Goal: Task Accomplishment & Management: Use online tool/utility

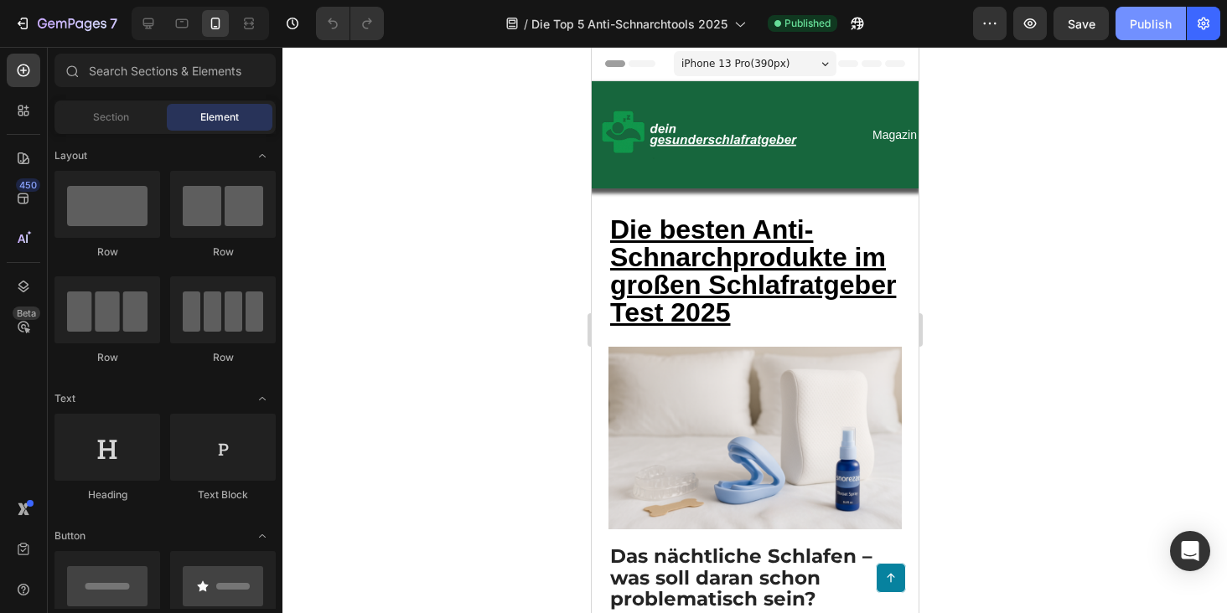
click at [1148, 27] on div "Publish" at bounding box center [1151, 24] width 42 height 18
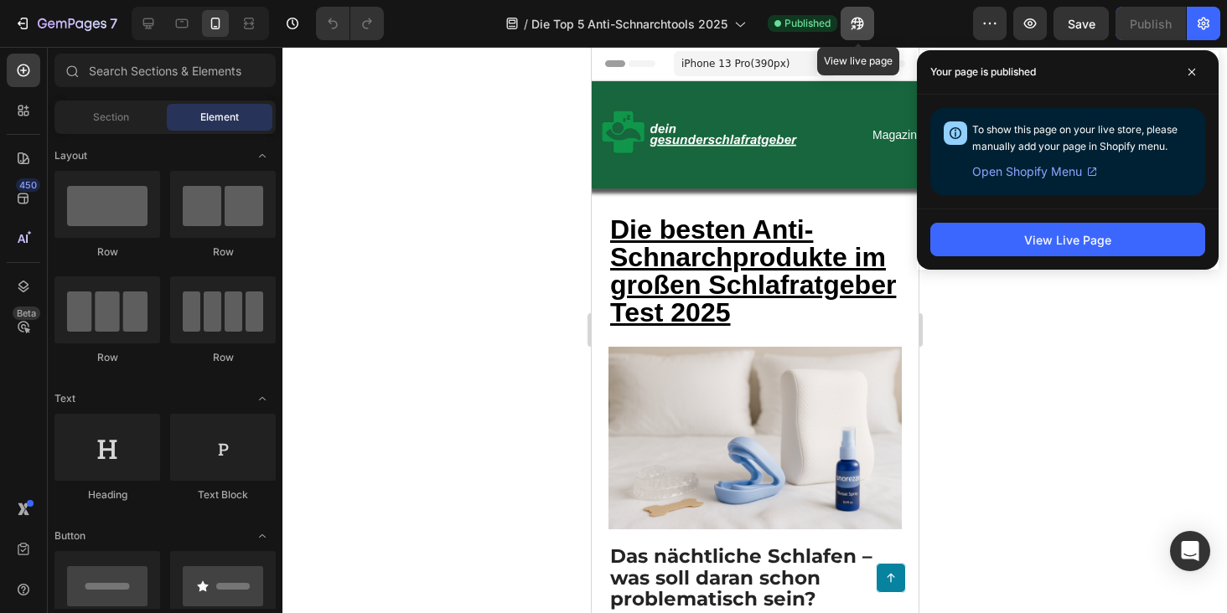
click at [855, 25] on icon "button" at bounding box center [853, 27] width 4 height 4
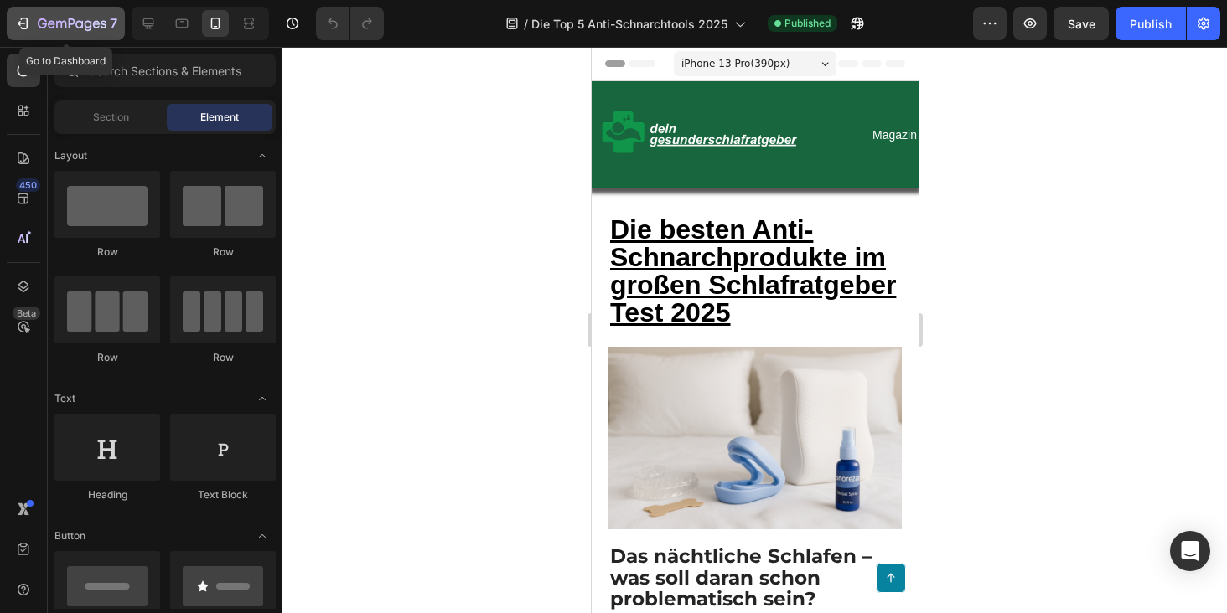
click at [51, 23] on icon "button" at bounding box center [72, 25] width 69 height 14
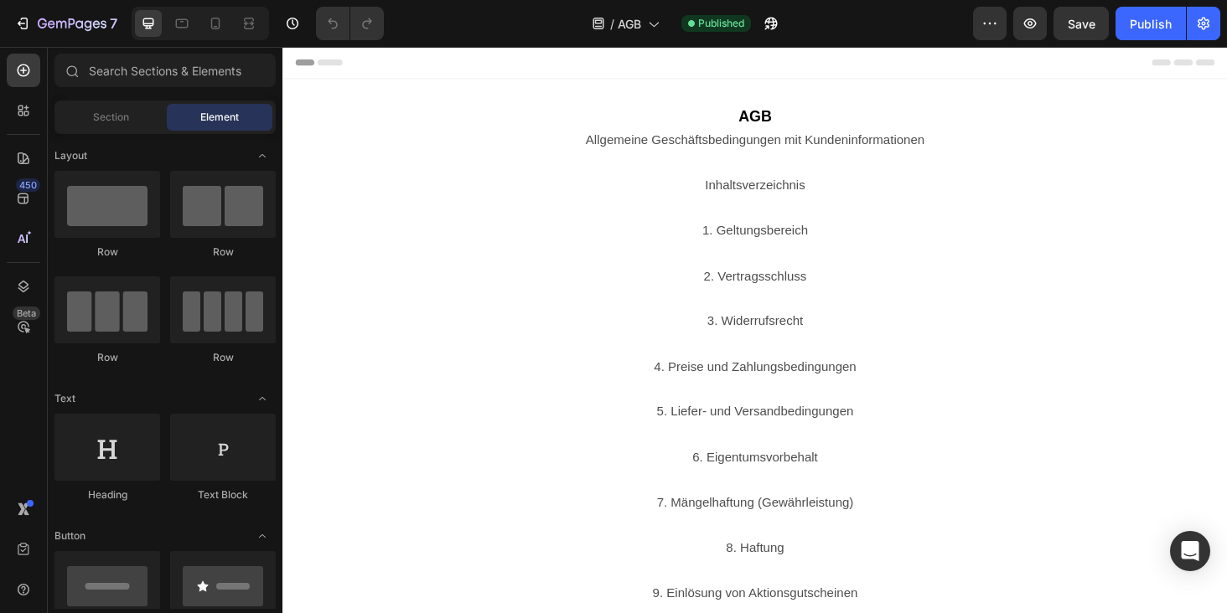
click at [424, 68] on div "Header" at bounding box center [785, 64] width 979 height 34
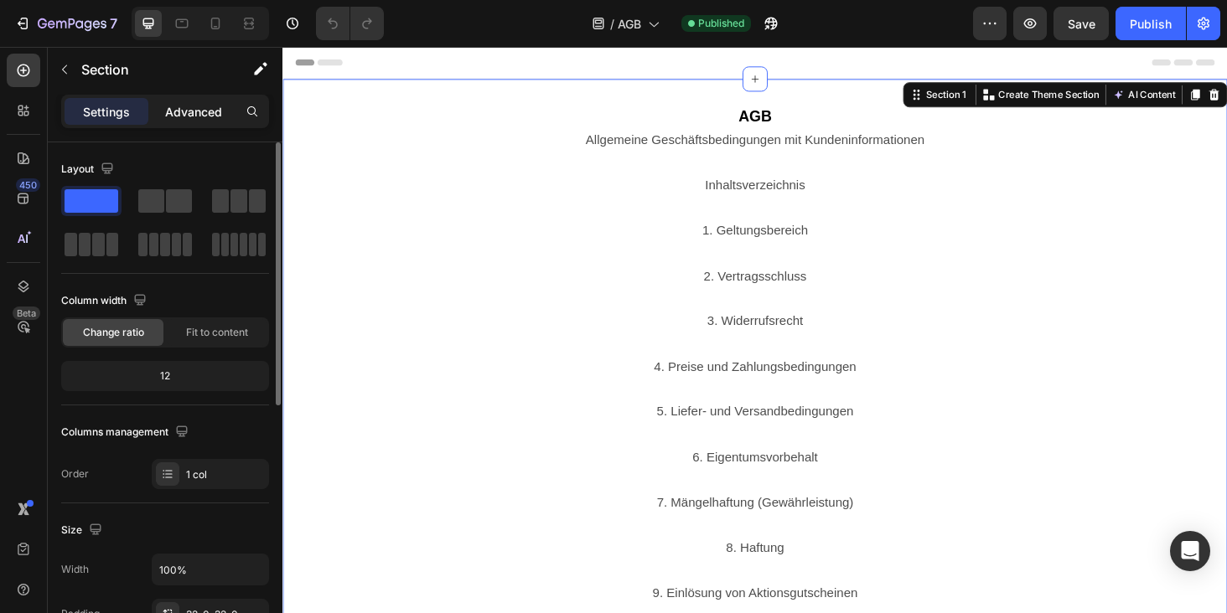
click at [197, 120] on div "Advanced" at bounding box center [194, 111] width 84 height 27
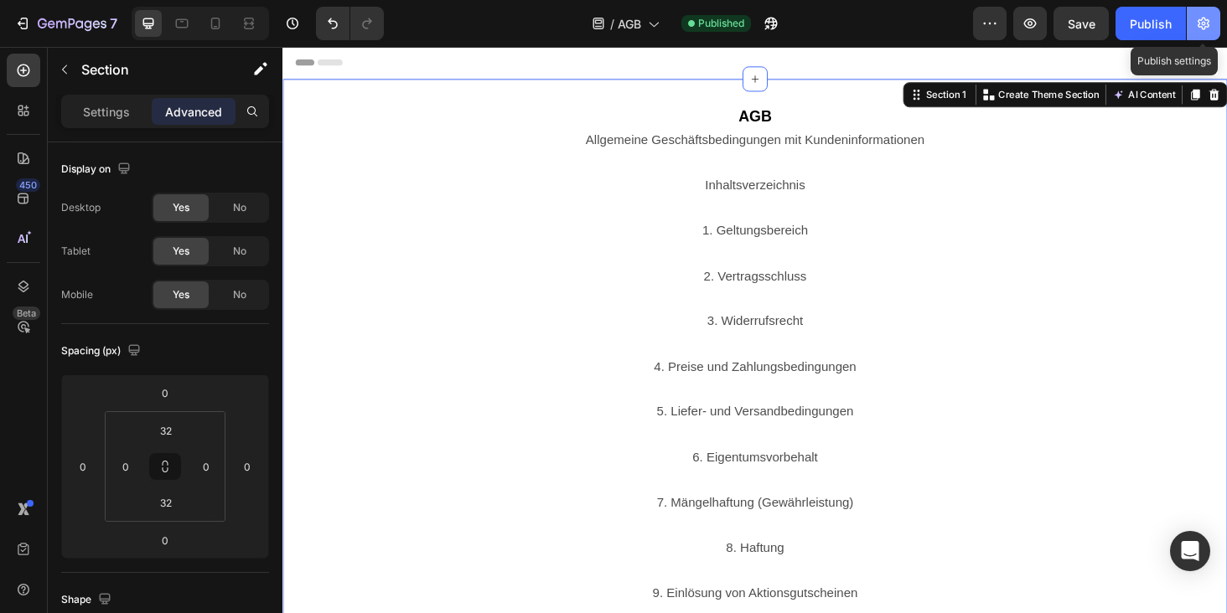
click at [1202, 37] on button "button" at bounding box center [1204, 24] width 34 height 34
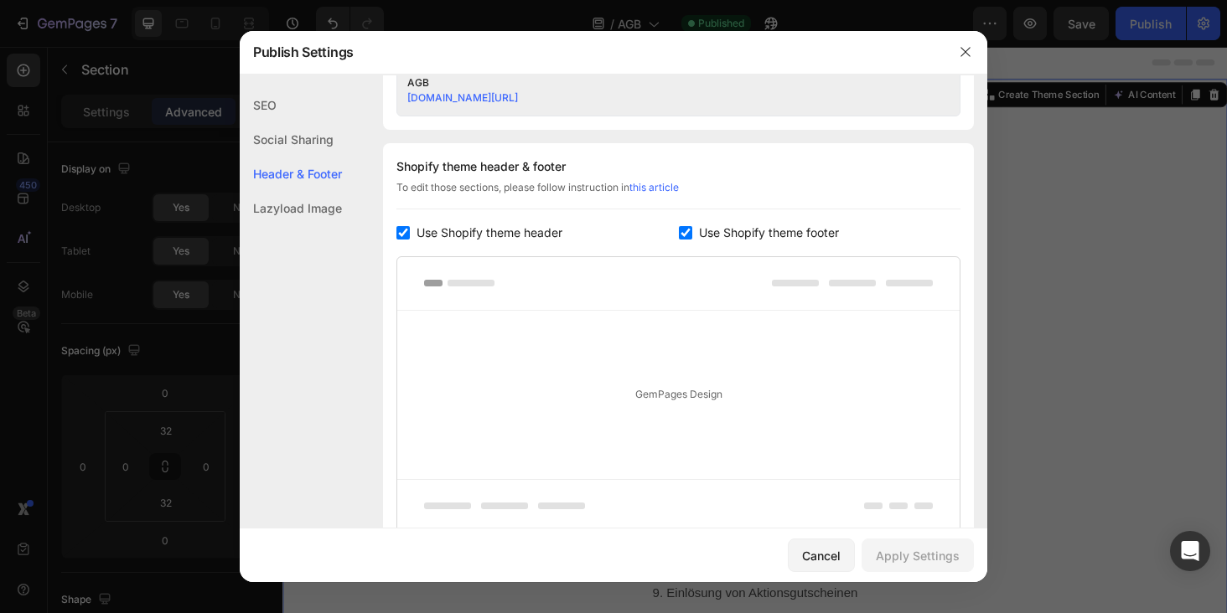
scroll to position [698, 0]
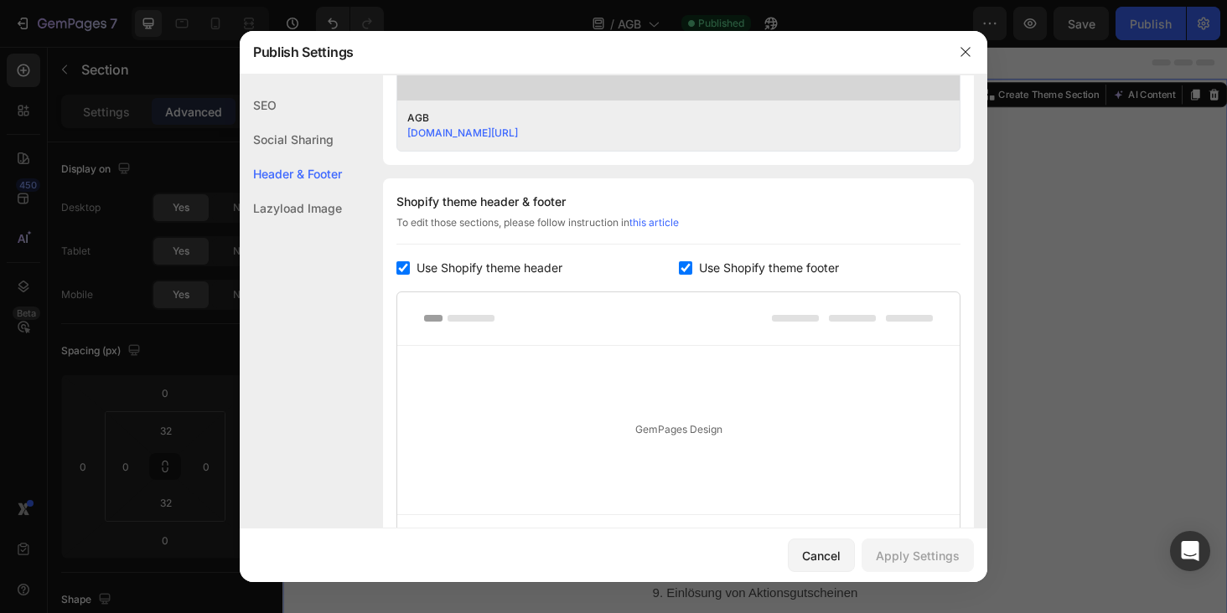
click at [406, 266] on input "checkbox" at bounding box center [402, 267] width 13 height 13
checkbox input "false"
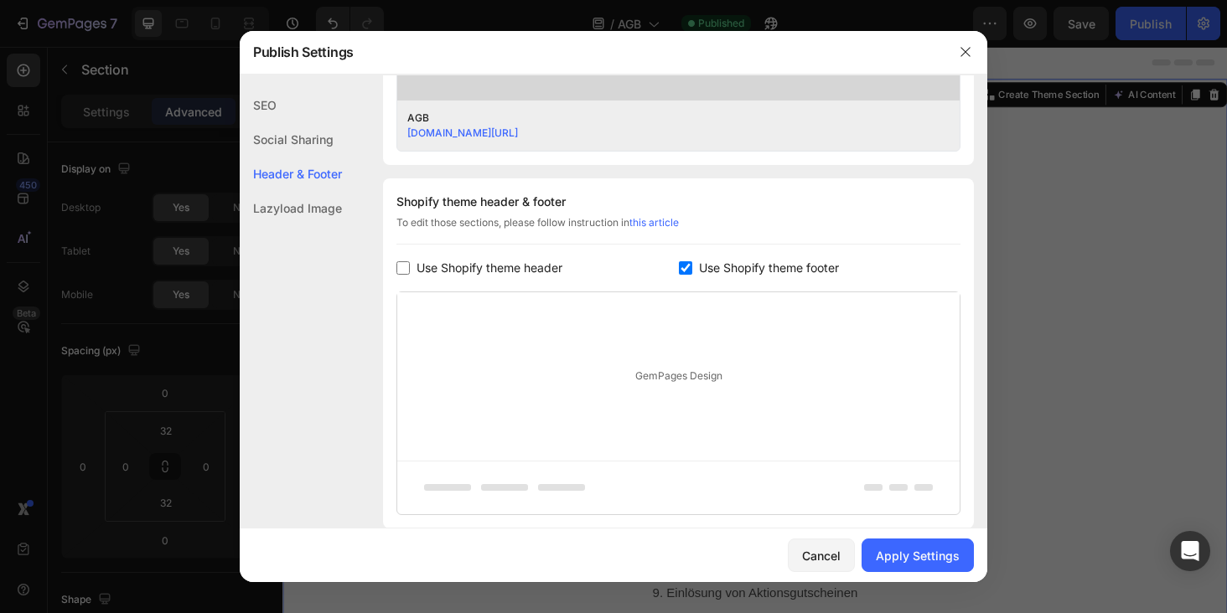
click at [690, 267] on input "checkbox" at bounding box center [685, 267] width 13 height 13
checkbox input "false"
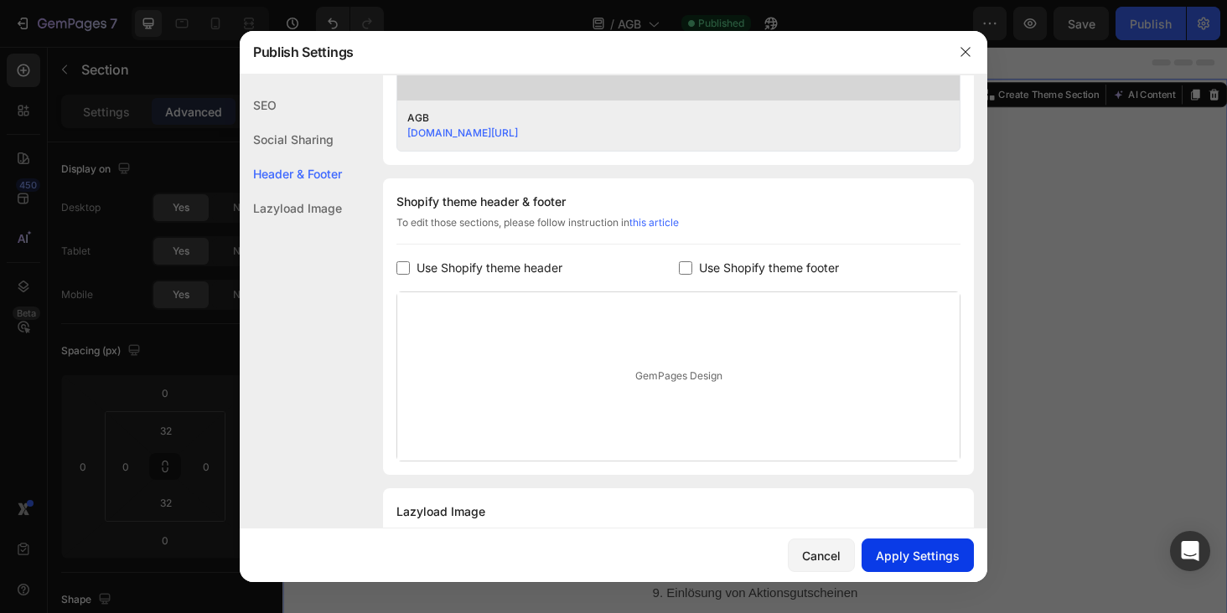
click at [919, 561] on div "Apply Settings" at bounding box center [918, 556] width 84 height 18
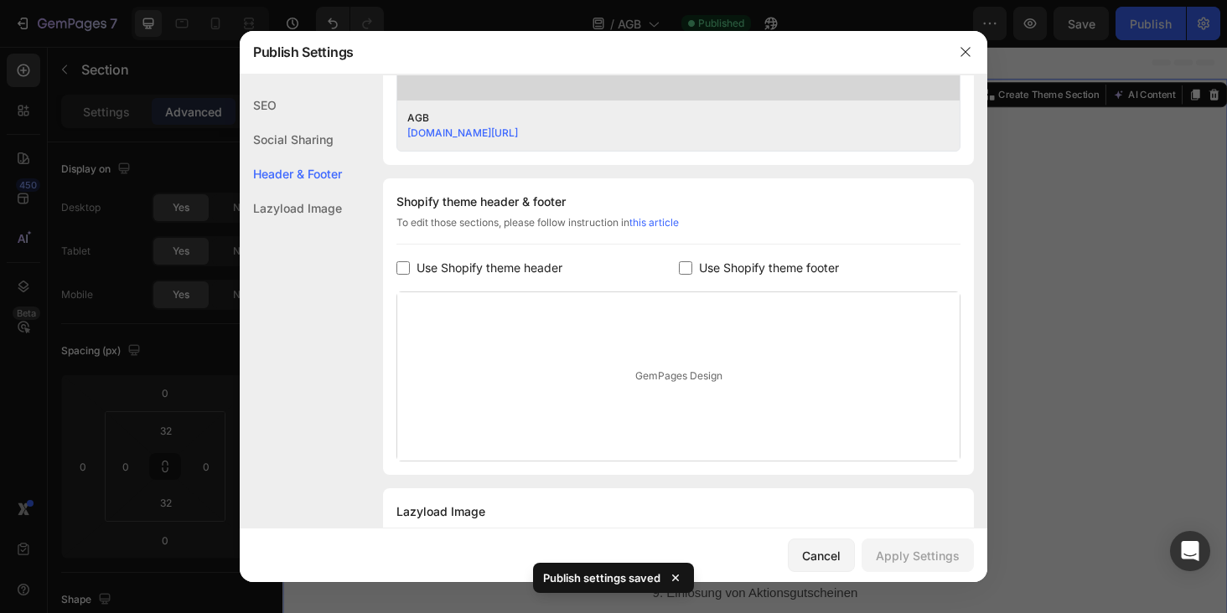
click at [1067, 339] on div at bounding box center [613, 306] width 1227 height 613
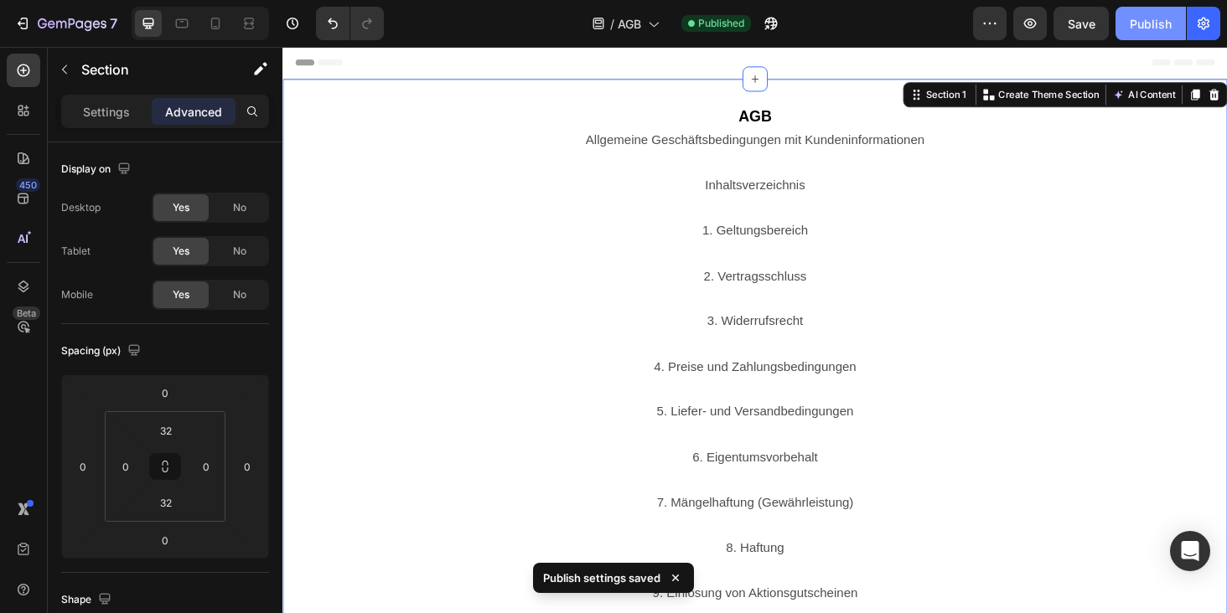
click at [1159, 26] on div "Publish" at bounding box center [1151, 24] width 42 height 18
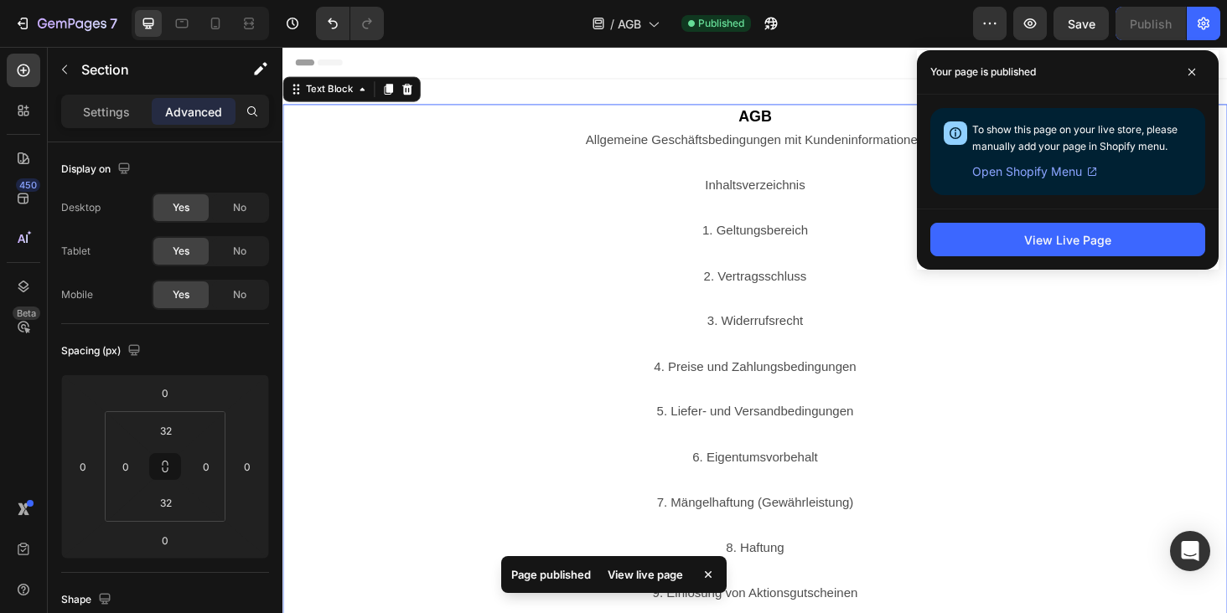
click at [542, 207] on p at bounding box center [785, 219] width 1002 height 24
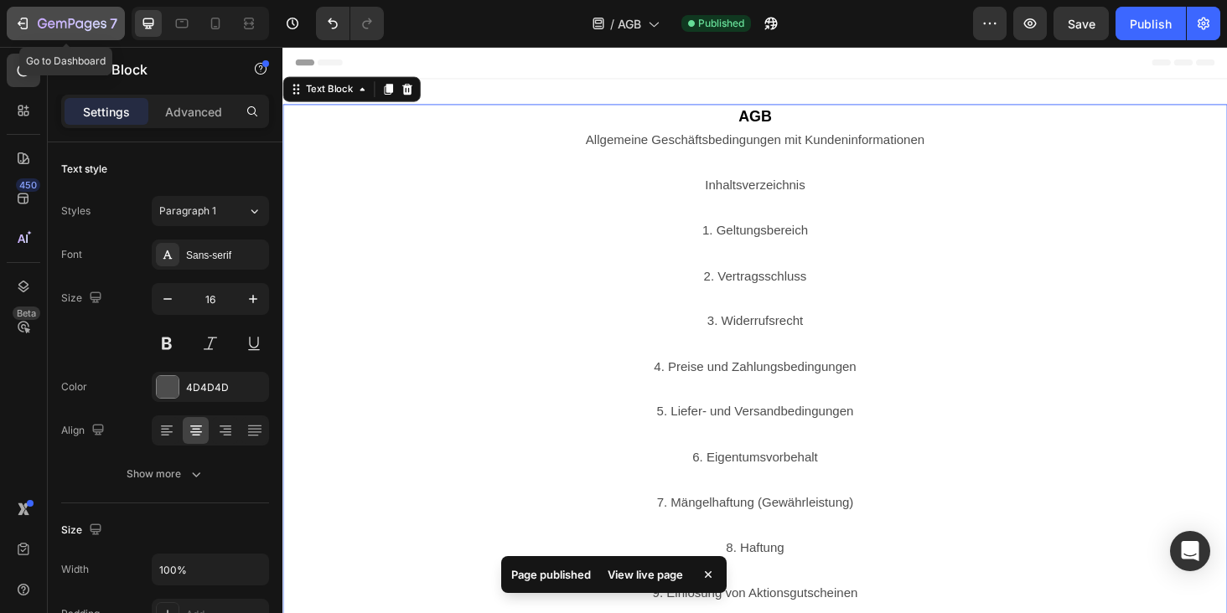
click at [62, 14] on div "7" at bounding box center [78, 23] width 80 height 20
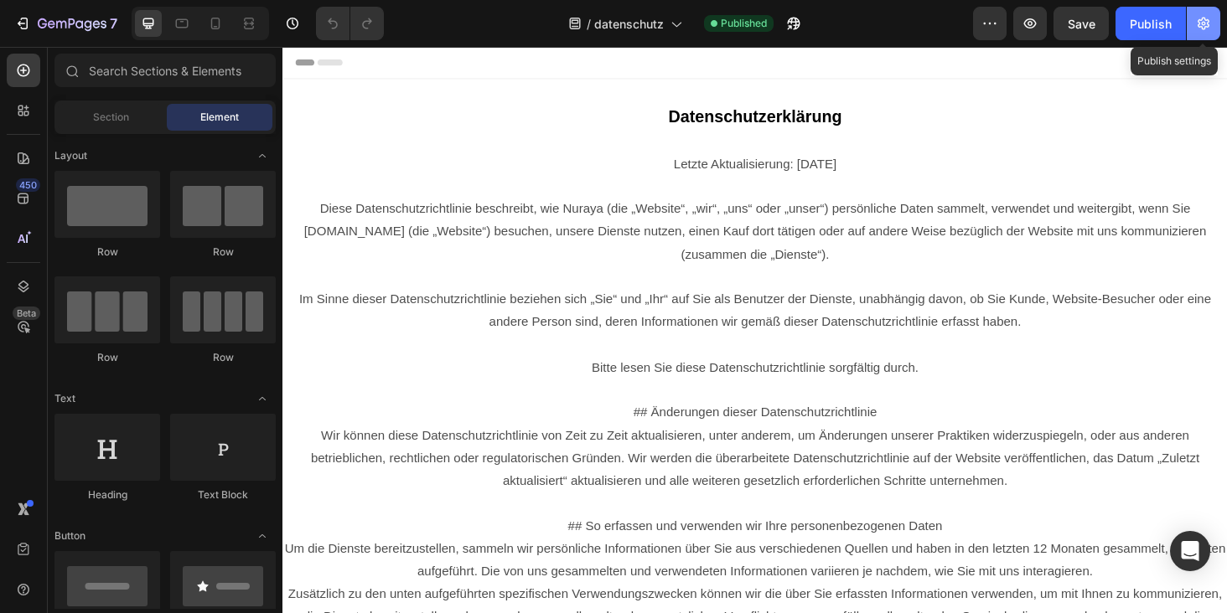
click at [1203, 23] on icon "button" at bounding box center [1203, 23] width 17 height 17
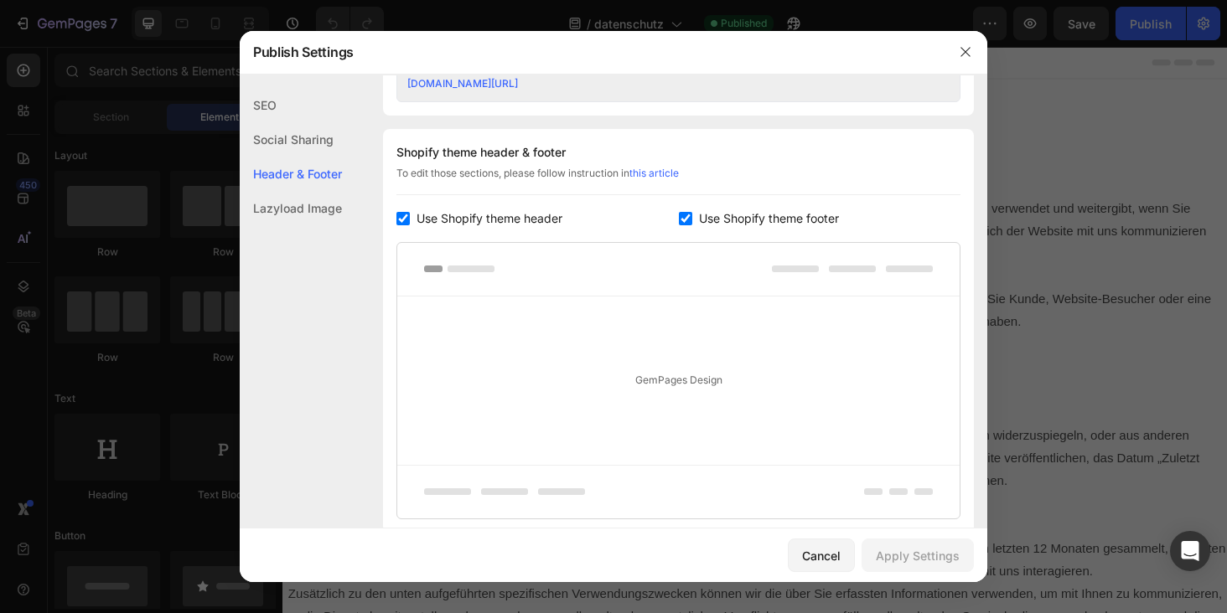
scroll to position [733, 0]
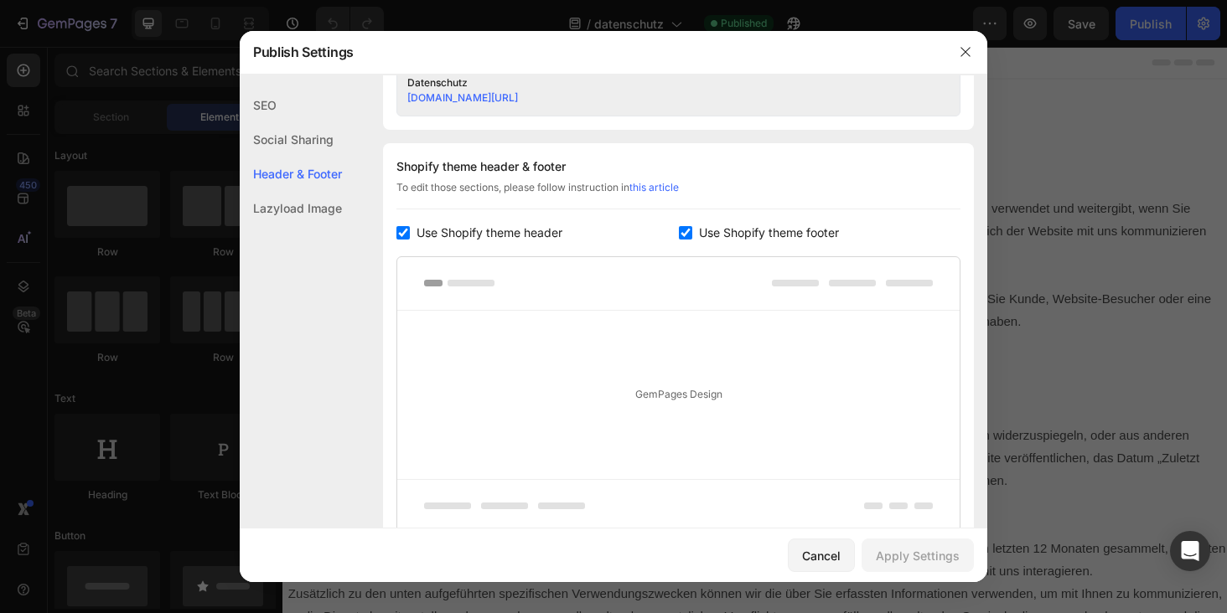
click at [412, 236] on label "Use Shopify theme header" at bounding box center [486, 233] width 153 height 20
checkbox input "false"
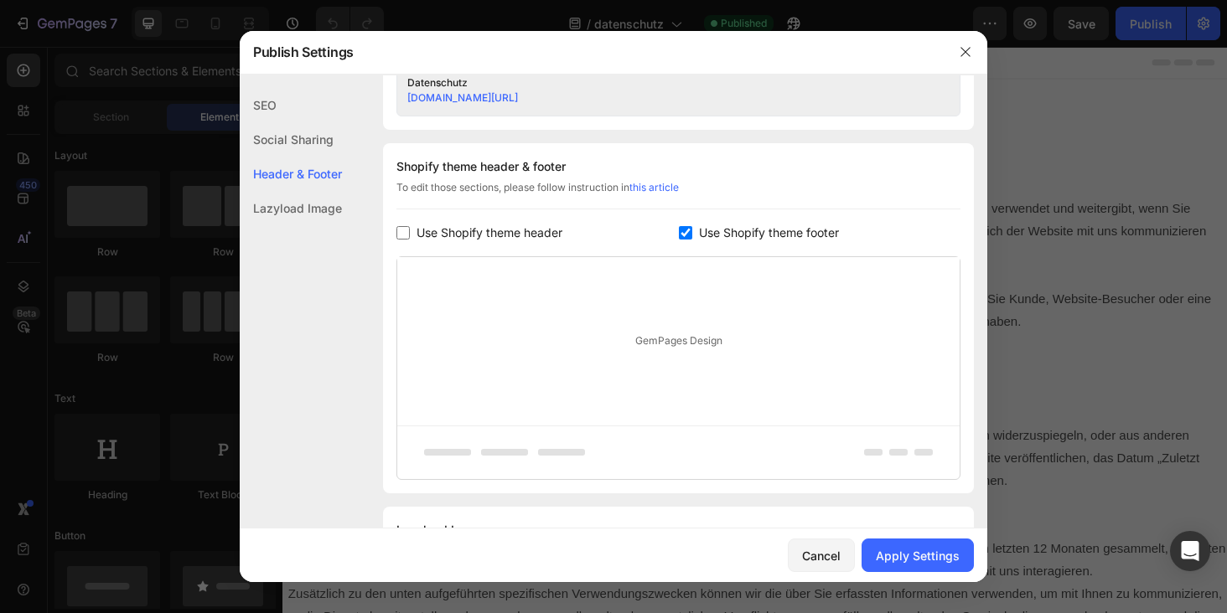
click at [683, 228] on input "checkbox" at bounding box center [685, 232] width 13 height 13
checkbox input "false"
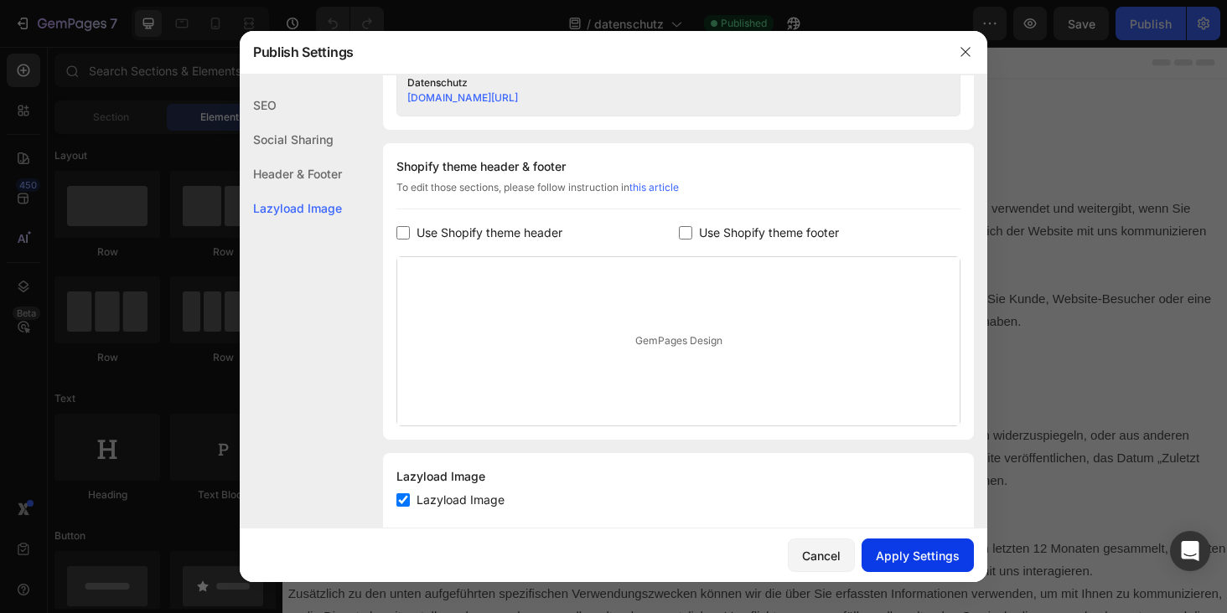
click at [899, 548] on div "Apply Settings" at bounding box center [918, 556] width 84 height 18
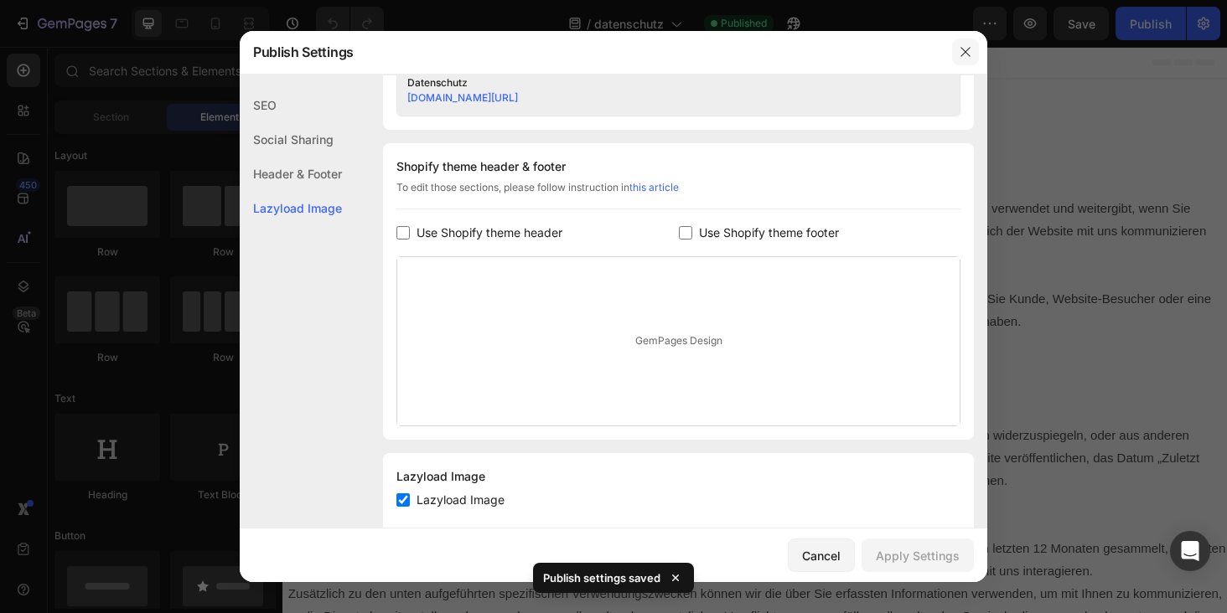
click at [955, 52] on button "button" at bounding box center [965, 52] width 27 height 27
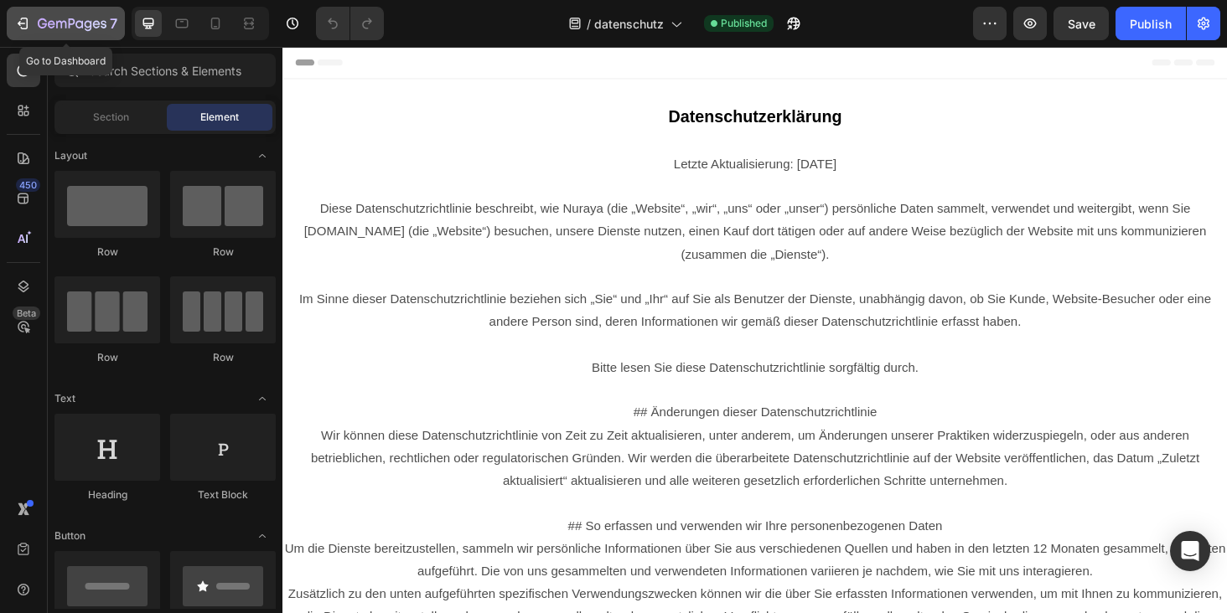
click at [75, 22] on icon "button" at bounding box center [79, 24] width 8 height 8
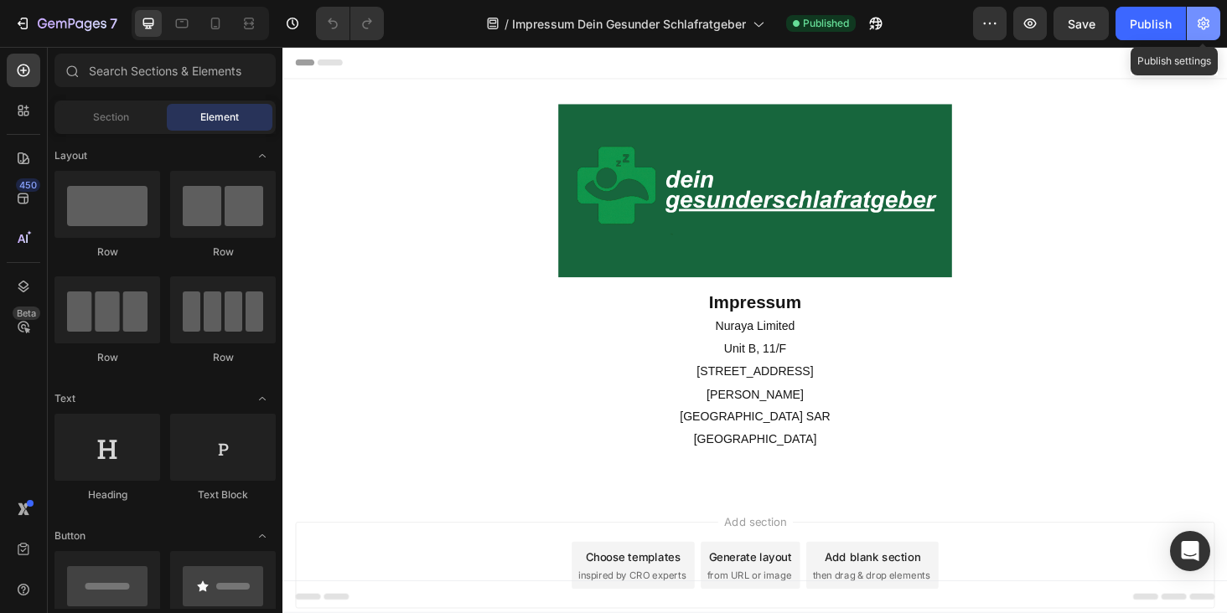
click at [1211, 28] on icon "button" at bounding box center [1203, 23] width 17 height 17
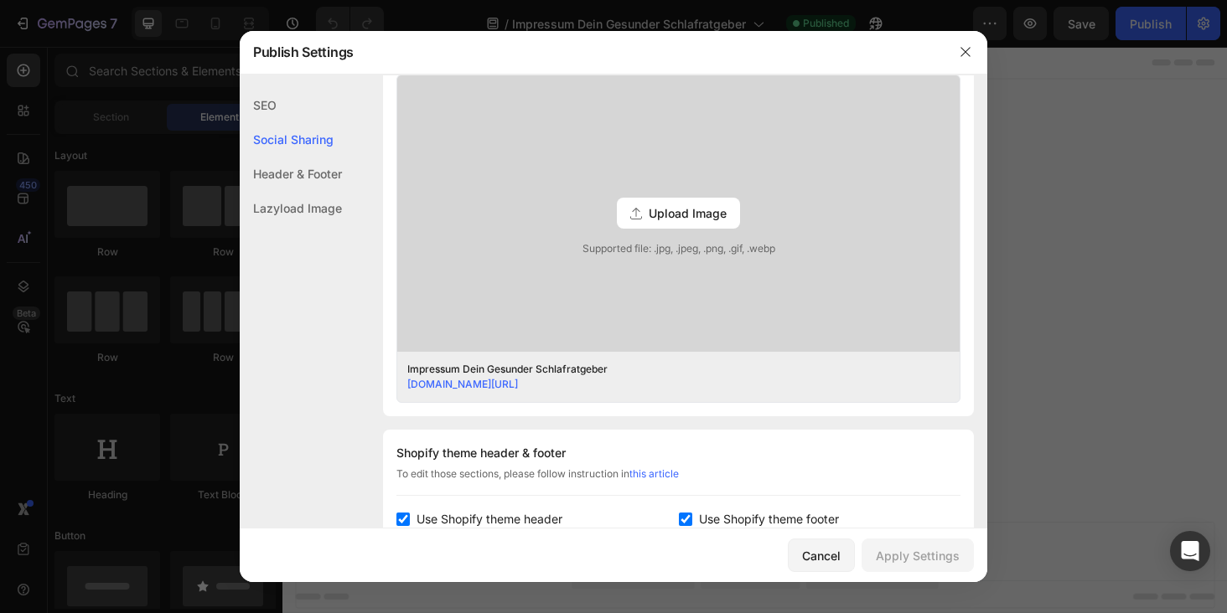
scroll to position [480, 0]
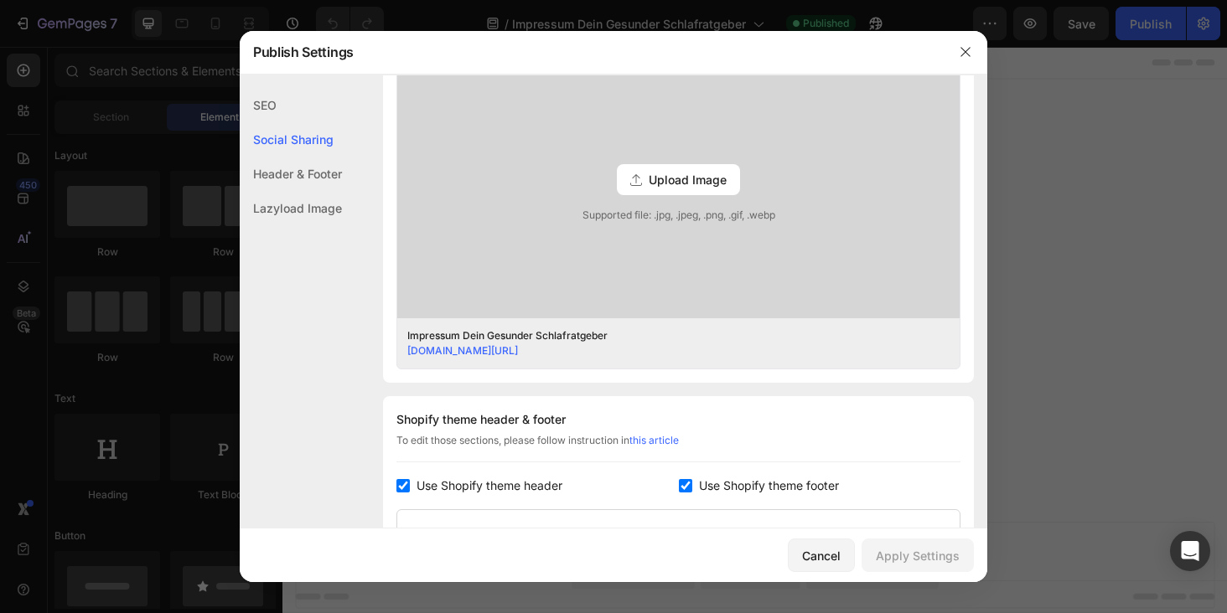
click at [411, 492] on label "Use Shopify theme header" at bounding box center [486, 486] width 153 height 20
checkbox input "false"
click at [684, 479] on input "checkbox" at bounding box center [685, 485] width 13 height 13
checkbox input "false"
click at [900, 547] on div "Apply Settings" at bounding box center [918, 556] width 84 height 18
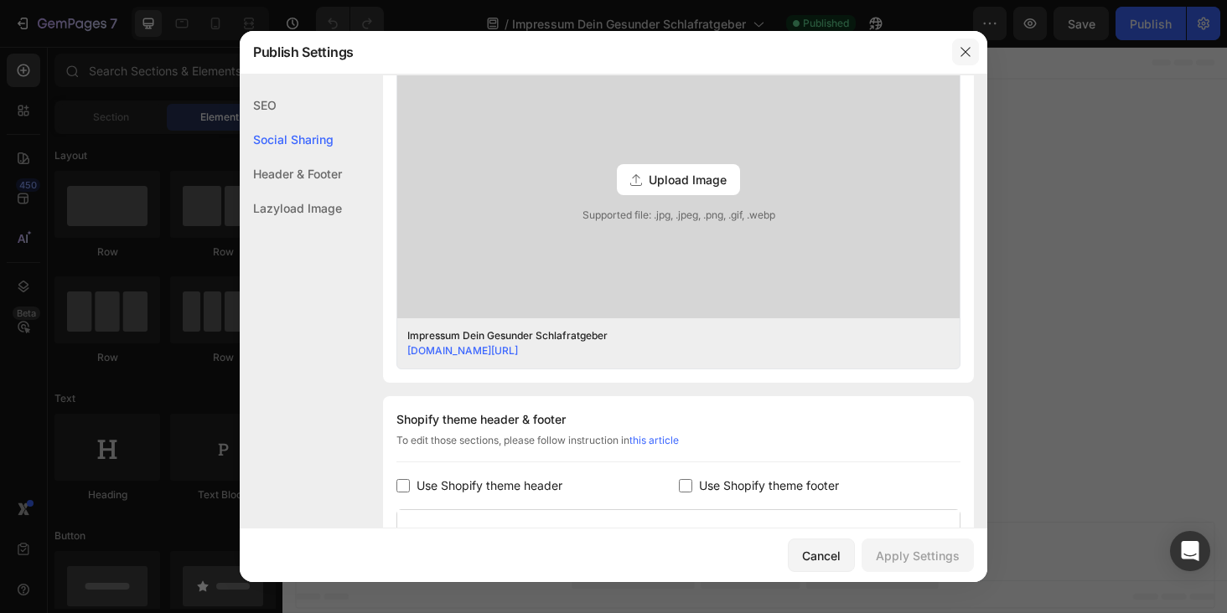
click at [970, 55] on icon "button" at bounding box center [965, 51] width 13 height 13
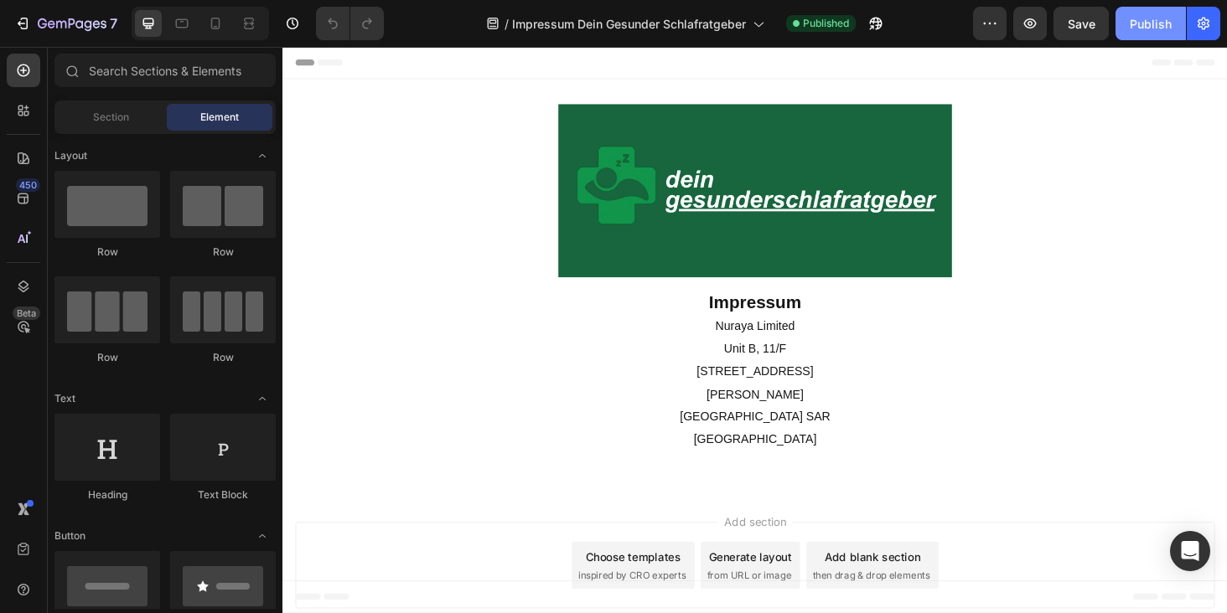
click at [1140, 15] on div "Publish" at bounding box center [1151, 24] width 42 height 18
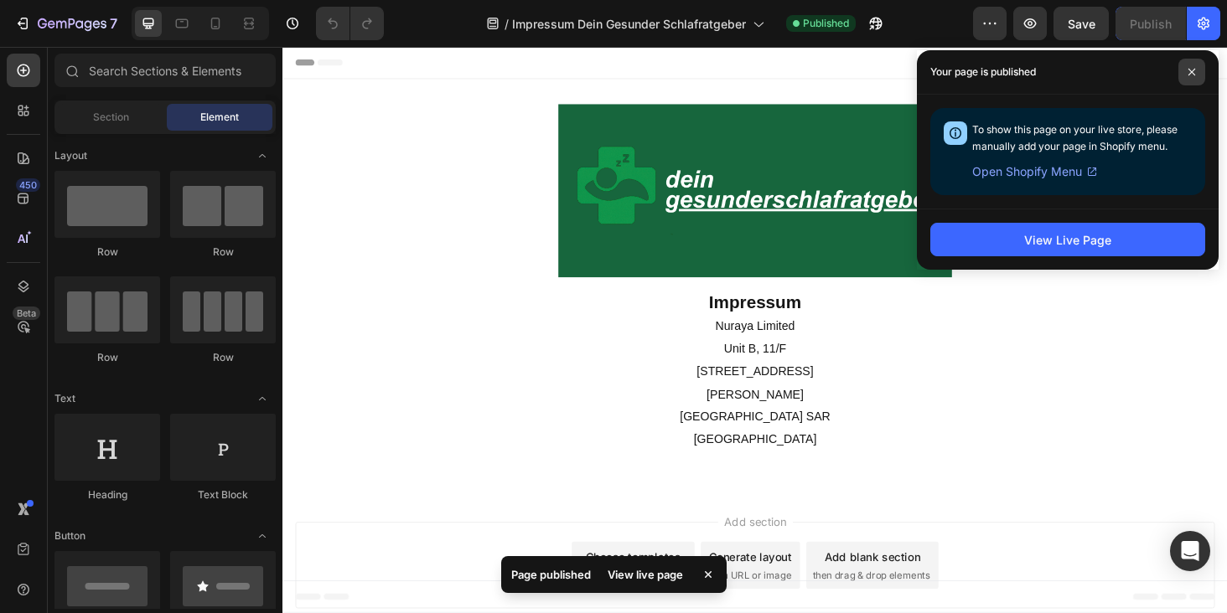
click at [1192, 66] on span at bounding box center [1191, 72] width 27 height 27
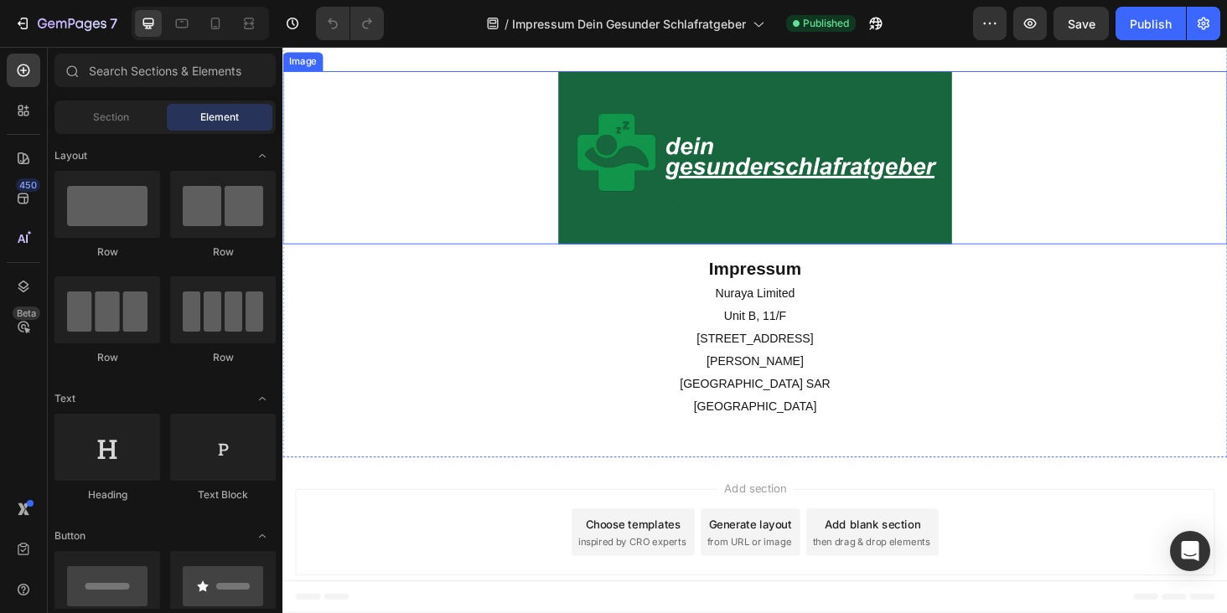
scroll to position [0, 0]
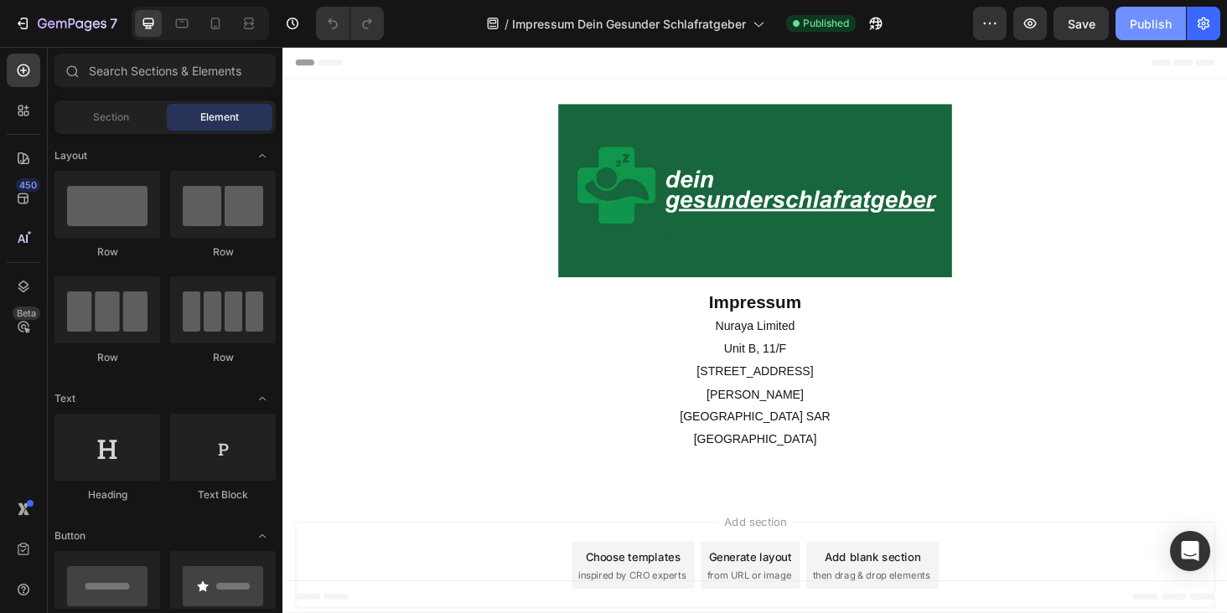
click at [1150, 32] on button "Publish" at bounding box center [1150, 24] width 70 height 34
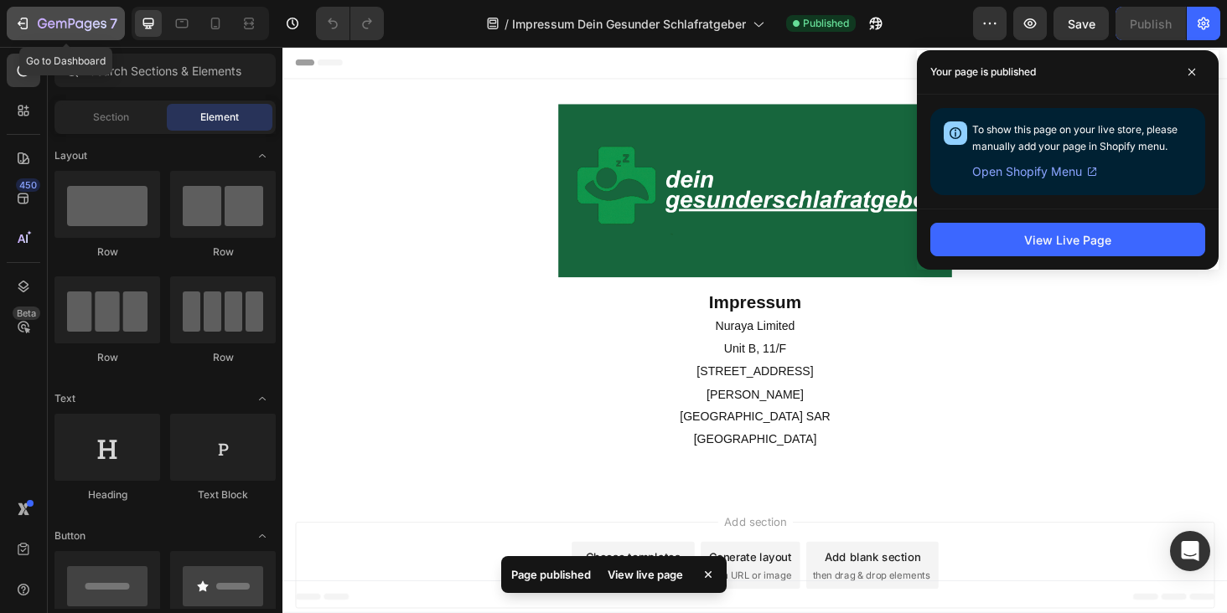
click at [65, 22] on icon "button" at bounding box center [61, 25] width 10 height 8
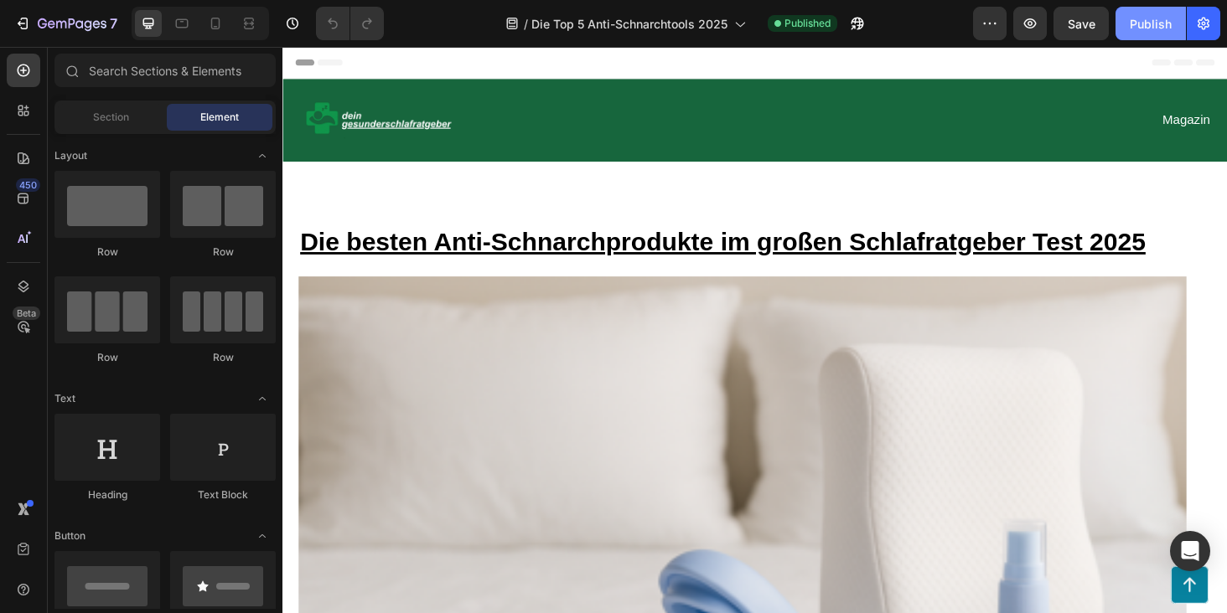
click at [1145, 28] on div "Publish" at bounding box center [1151, 24] width 42 height 18
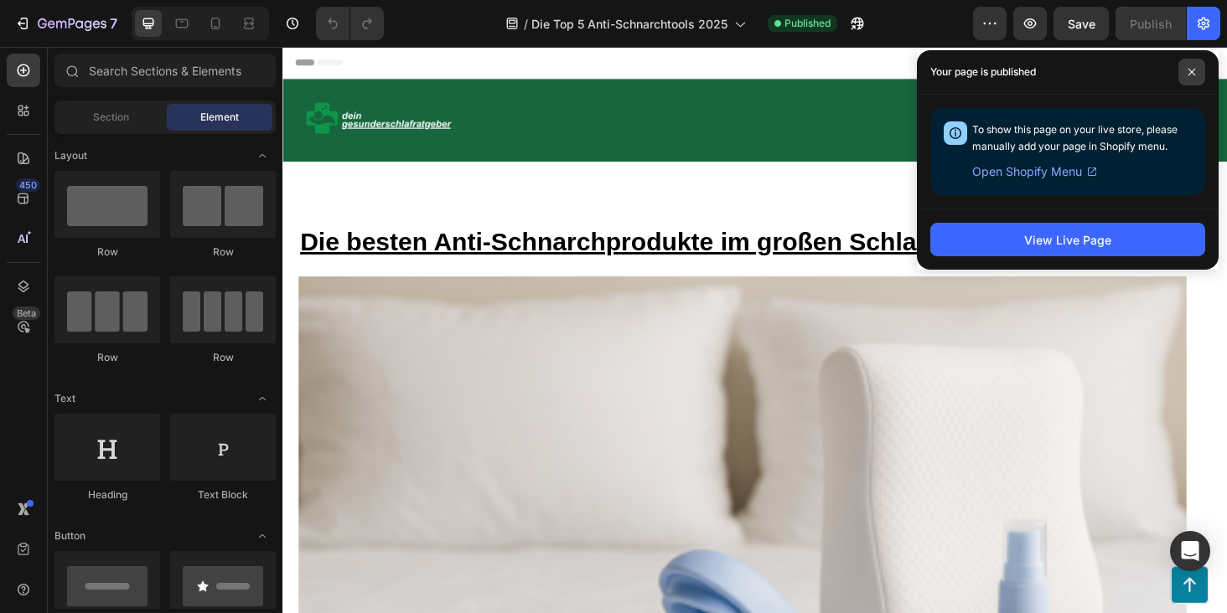
click at [1202, 75] on span at bounding box center [1191, 72] width 27 height 27
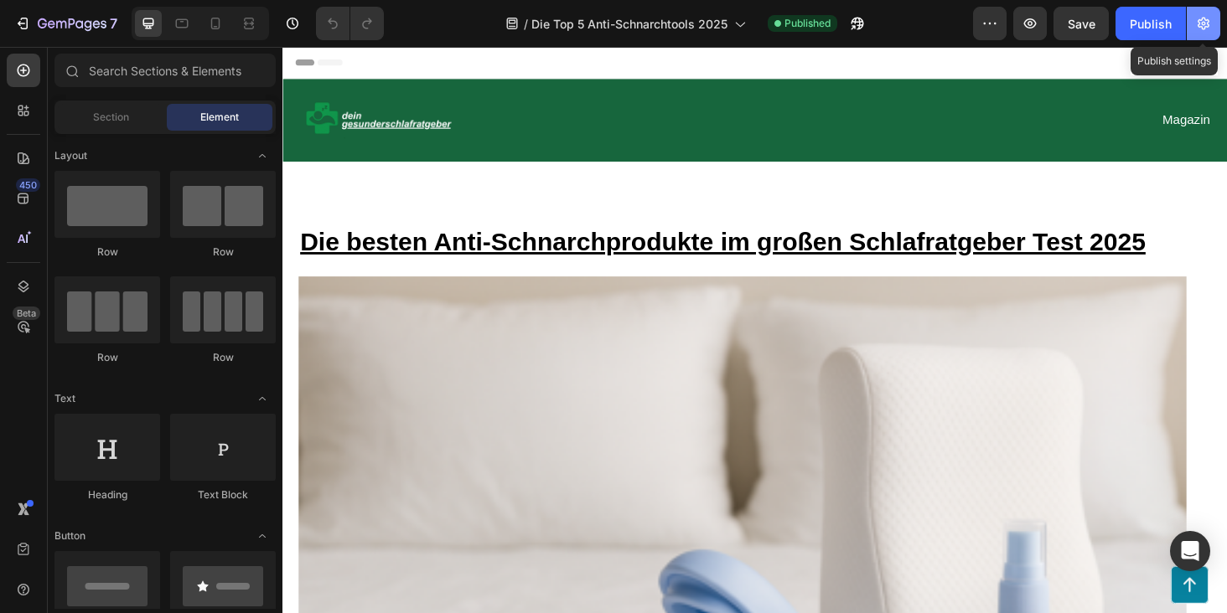
click at [1203, 27] on icon "button" at bounding box center [1203, 23] width 17 height 17
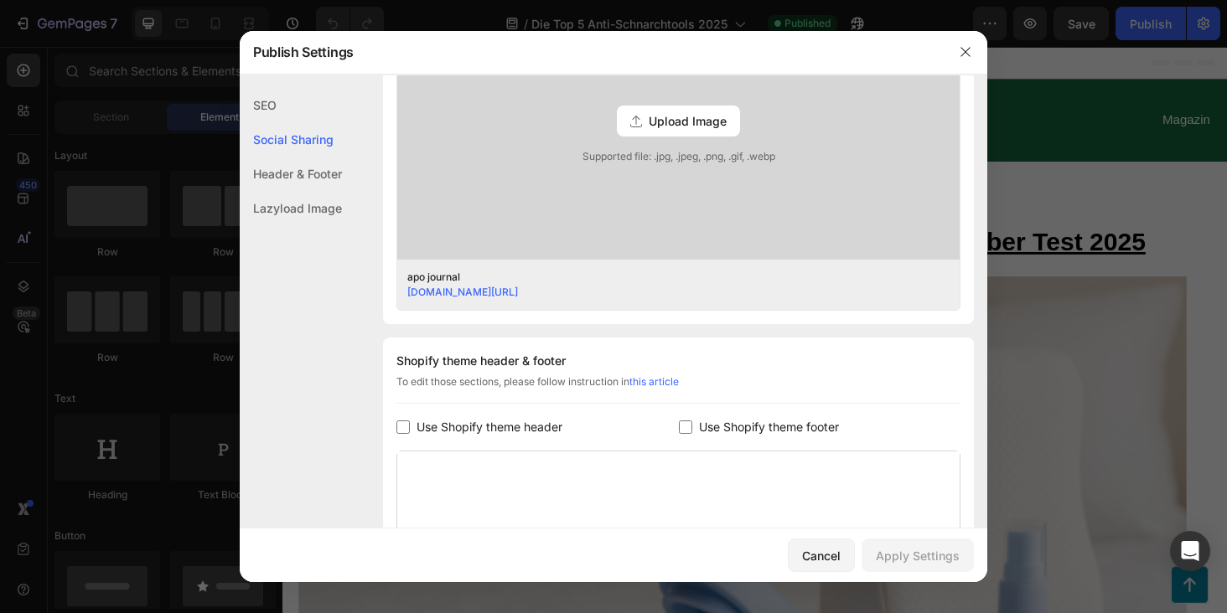
scroll to position [546, 0]
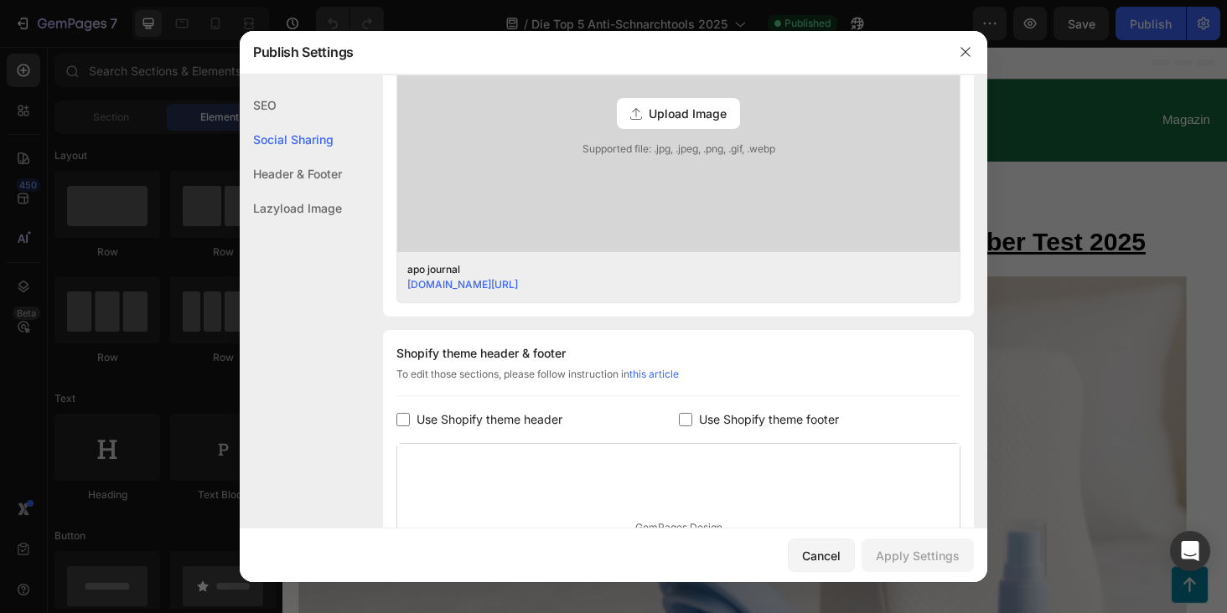
click at [982, 56] on div at bounding box center [966, 52] width 44 height 44
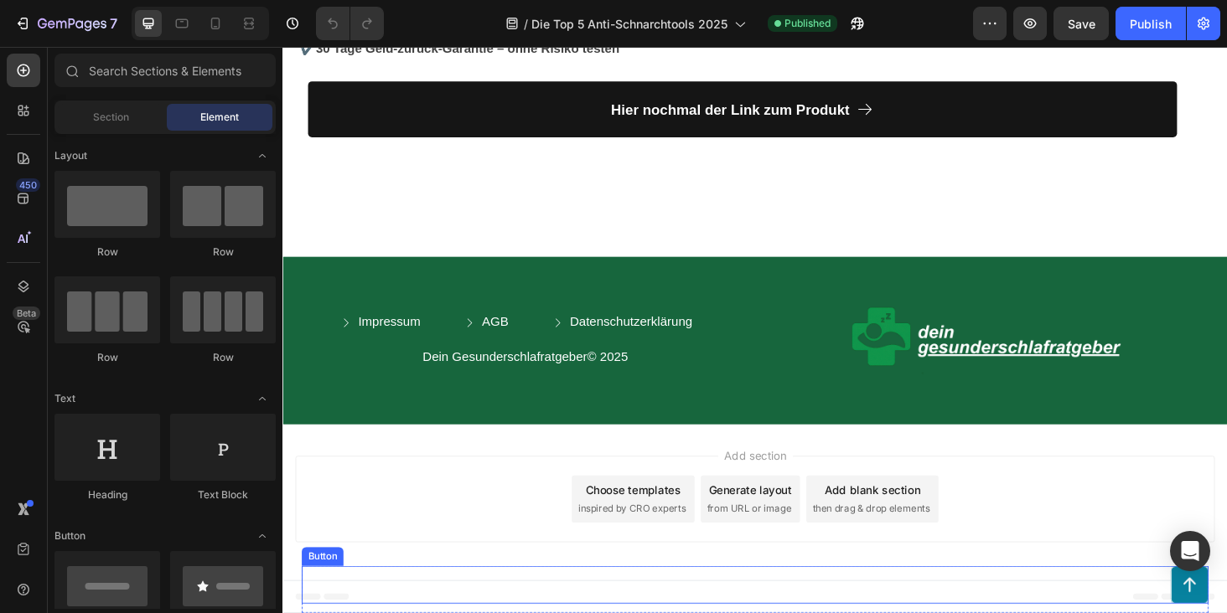
scroll to position [17741, 0]
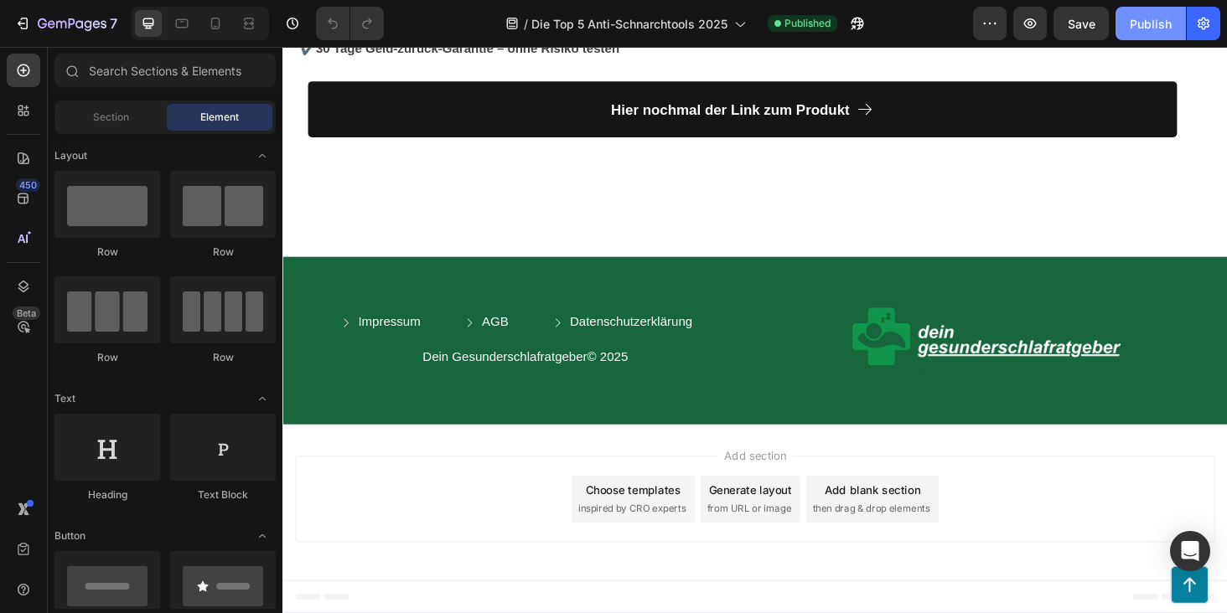
click at [1148, 26] on div "Publish" at bounding box center [1151, 24] width 42 height 18
